Goal: Information Seeking & Learning: Learn about a topic

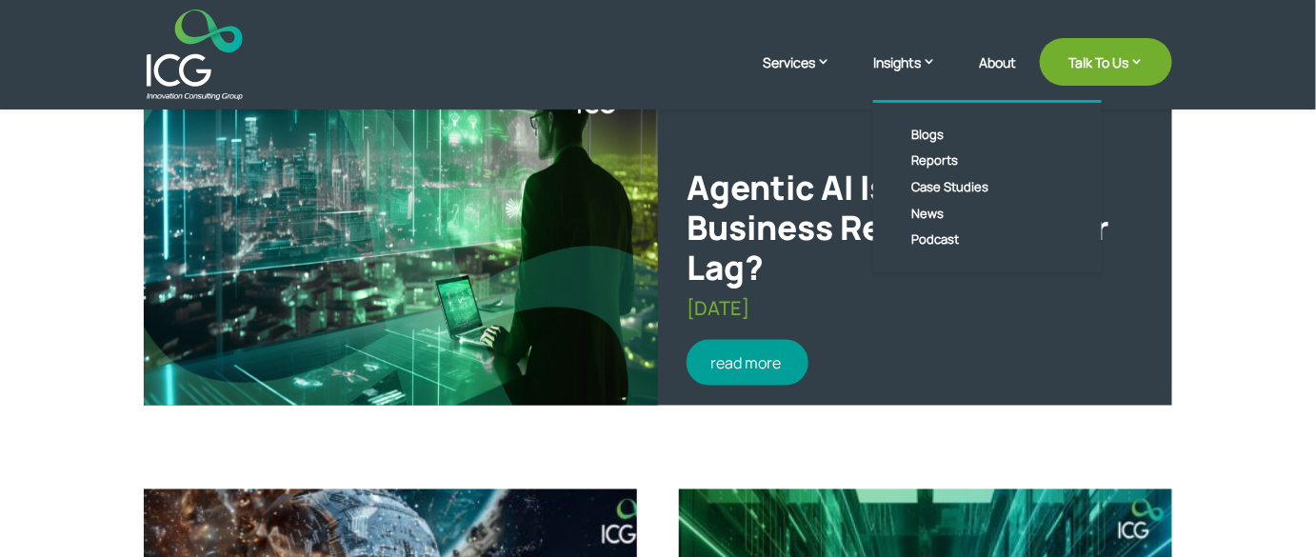
drag, startPoint x: 924, startPoint y: 132, endPoint x: 905, endPoint y: 60, distance: 74.8
click at [905, 60] on link "Insights" at bounding box center [914, 76] width 82 height 48
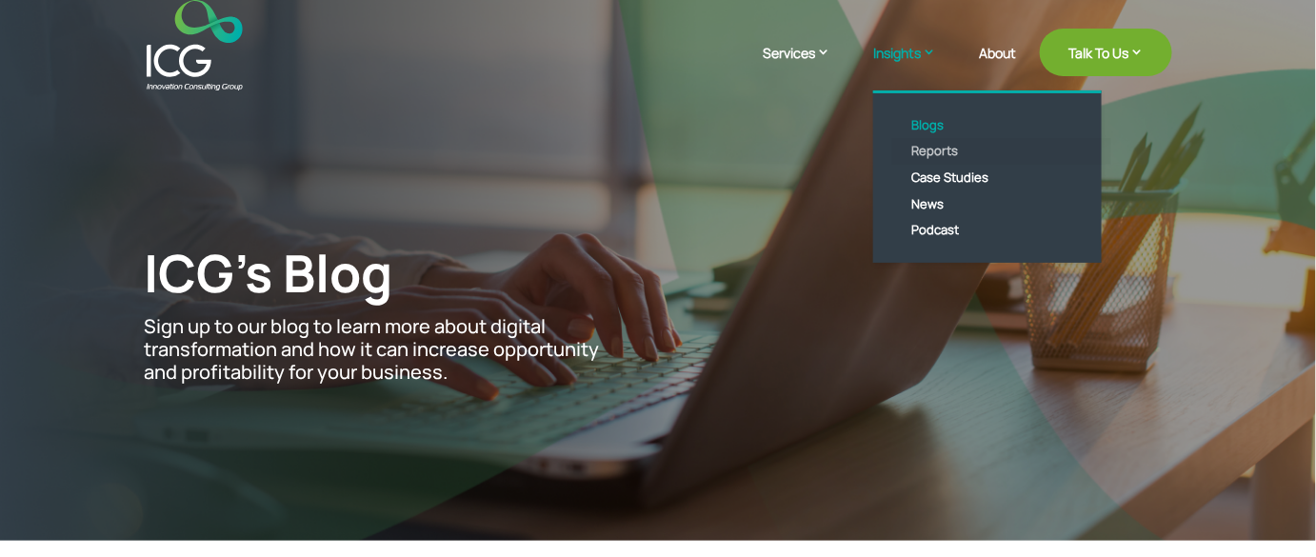
click at [935, 154] on link "Reports" at bounding box center [1001, 151] width 219 height 27
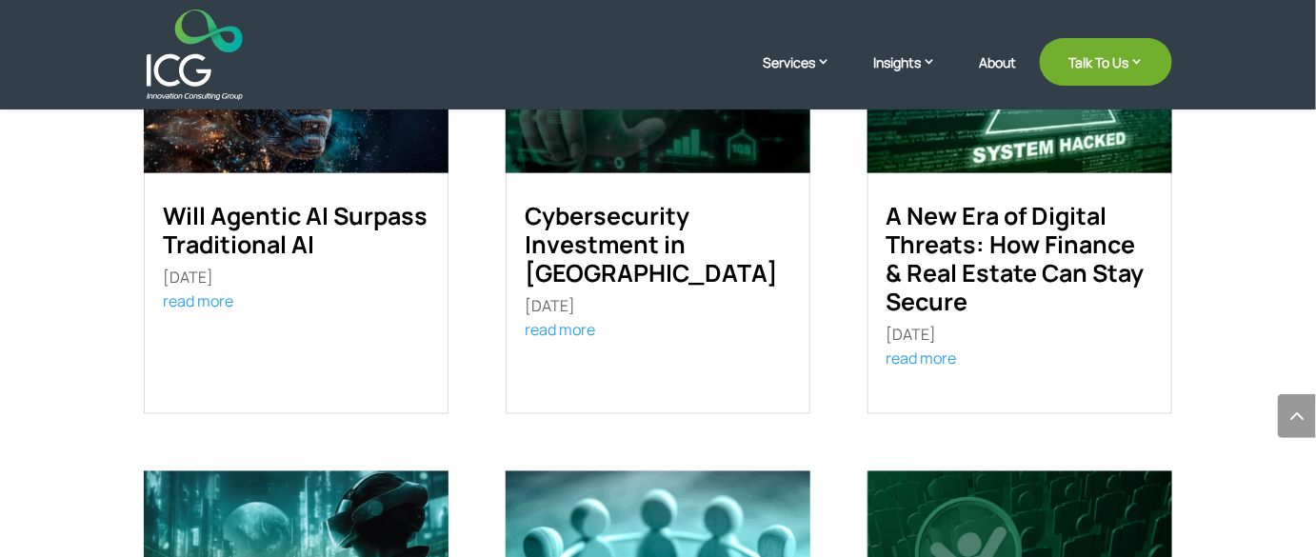
scroll to position [695, 0]
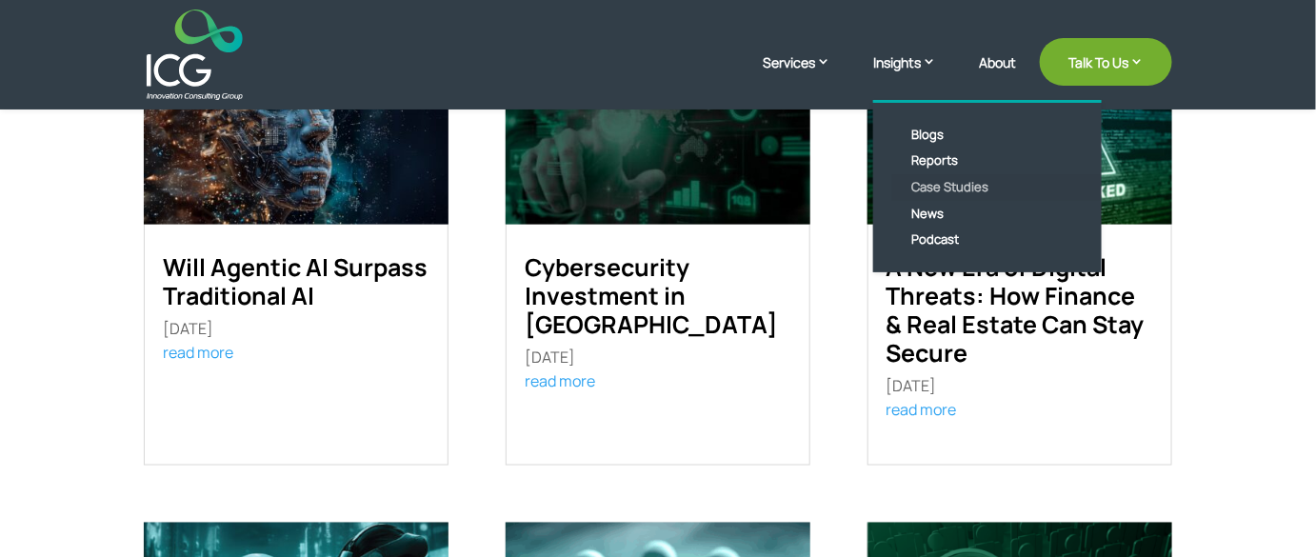
click at [949, 188] on link "Case Studies" at bounding box center [1001, 187] width 219 height 27
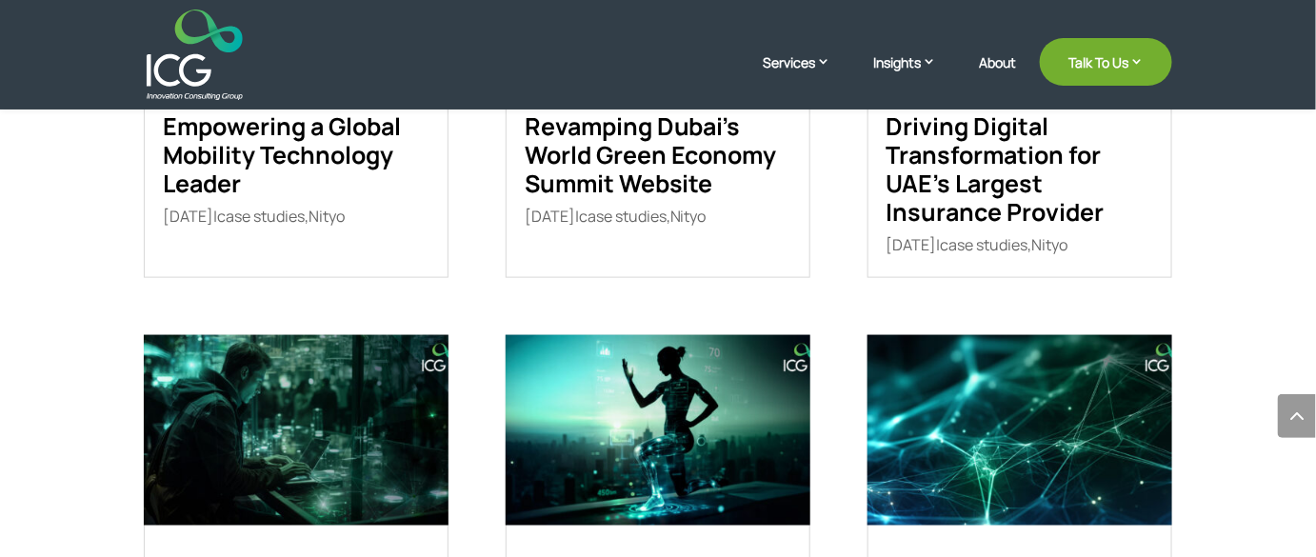
scroll to position [845, 0]
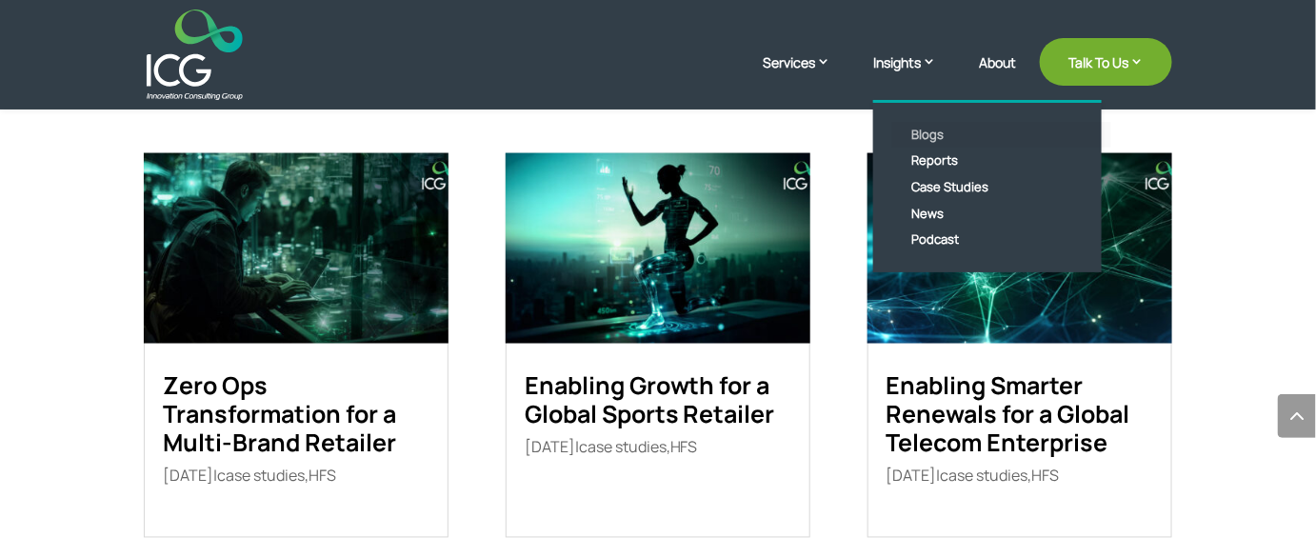
click at [921, 138] on link "Blogs" at bounding box center [1001, 135] width 219 height 27
